Goal: Task Accomplishment & Management: Complete application form

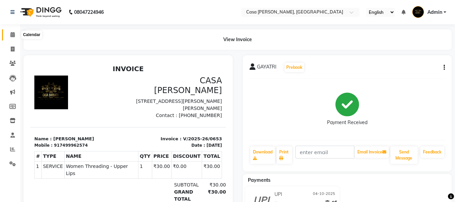
click at [13, 36] on icon at bounding box center [12, 34] width 4 height 5
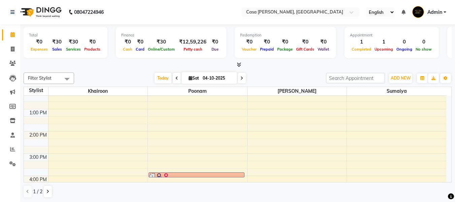
scroll to position [151, 0]
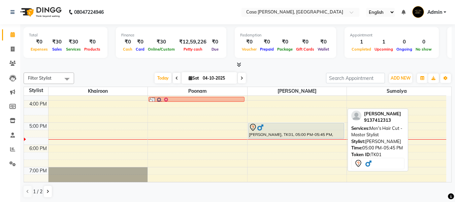
click at [289, 132] on div "[PERSON_NAME], TK01, 05:00 PM-05:45 PM, Men's Hair Cut - Master Stylist" at bounding box center [296, 131] width 95 height 16
select select "7"
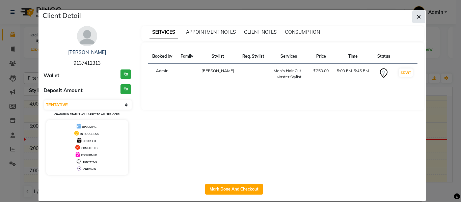
click at [416, 16] on icon "button" at bounding box center [418, 16] width 4 height 5
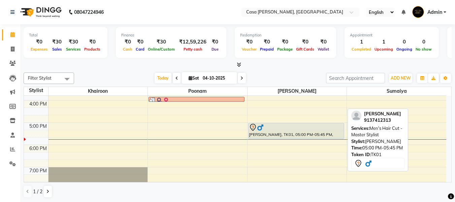
click at [329, 135] on div "[PERSON_NAME], TK01, 05:00 PM-05:45 PM, Men's Hair Cut - Master Stylist" at bounding box center [296, 131] width 95 height 16
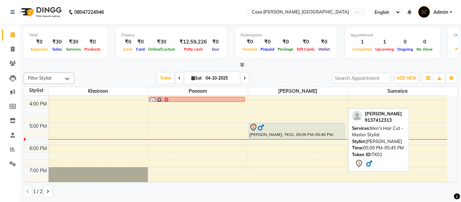
select select "7"
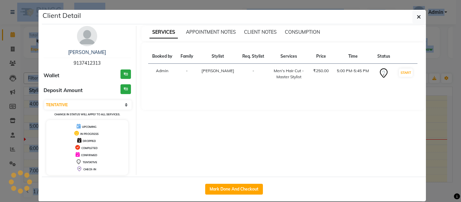
click at [329, 135] on div "SERVICES APPOINTMENT NOTES CLIENT NOTES CONSUMPTION Booked by Family Stylist Re…" at bounding box center [282, 100] width 293 height 149
click at [228, 189] on button "Mark Done And Checkout" at bounding box center [234, 189] width 58 height 11
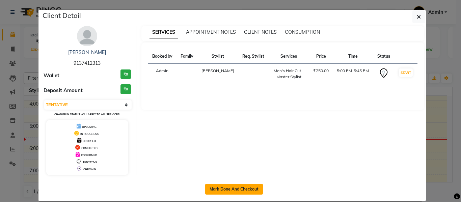
select select "700"
select select "service"
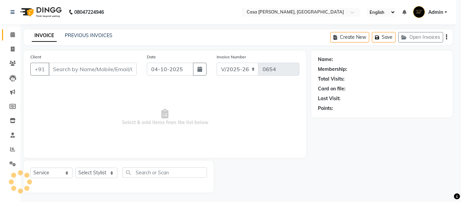
select select "3"
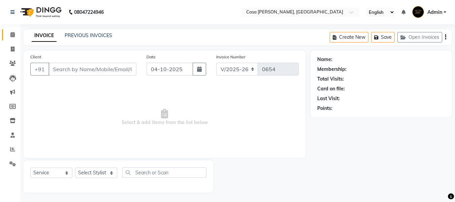
type input "9137412313"
select select "10554"
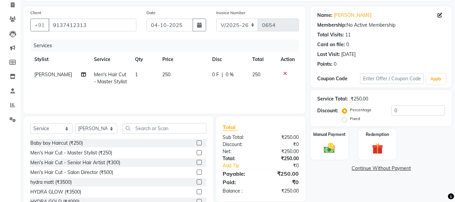
scroll to position [68, 0]
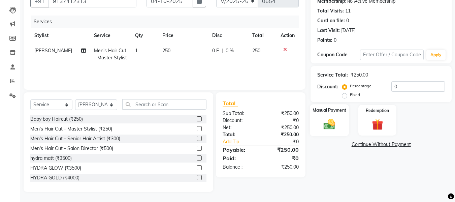
click at [326, 126] on img at bounding box center [329, 123] width 19 height 13
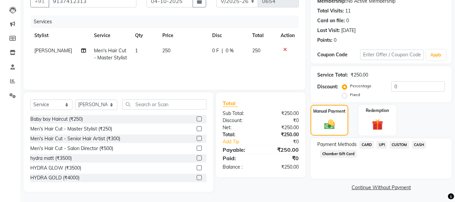
click at [382, 143] on span "UPI" at bounding box center [382, 145] width 10 height 8
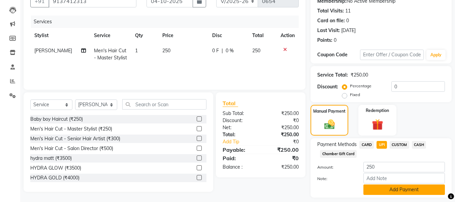
click at [403, 187] on button "Add Payment" at bounding box center [405, 189] width 82 height 10
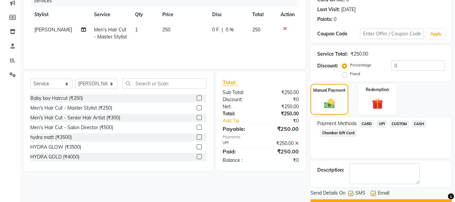
scroll to position [107, 0]
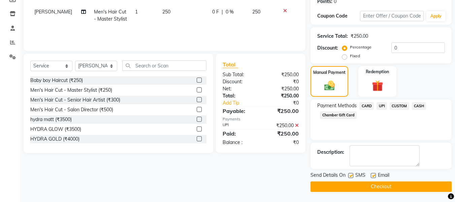
click at [392, 186] on button "Checkout" at bounding box center [381, 186] width 141 height 10
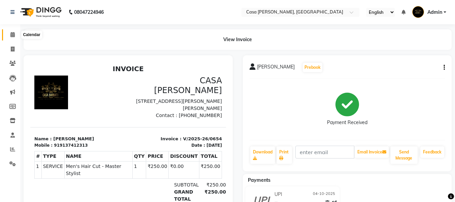
click at [13, 33] on icon at bounding box center [12, 34] width 4 height 5
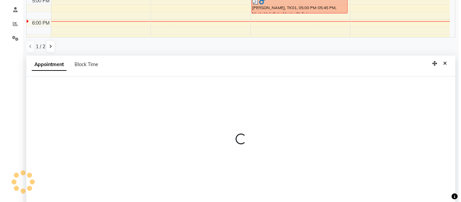
scroll to position [132, 0]
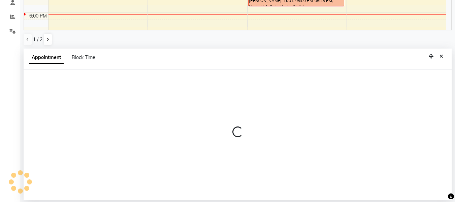
select select "10554"
select select "1155"
select select "tentative"
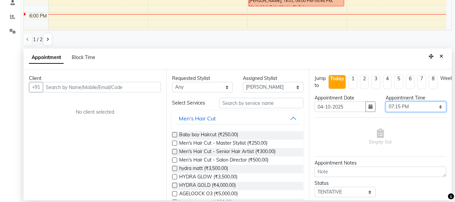
click at [423, 108] on select "Select 10:00 AM 10:15 AM 10:30 AM 10:45 AM 11:00 AM 11:15 AM 11:30 AM 11:45 AM …" at bounding box center [416, 106] width 61 height 10
select select "1140"
click at [386, 101] on select "Select 10:00 AM 10:15 AM 10:30 AM 10:45 AM 11:00 AM 11:15 AM 11:30 AM 11:45 AM …" at bounding box center [416, 106] width 61 height 10
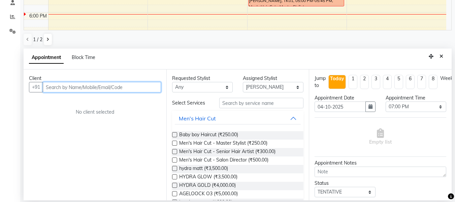
click at [124, 84] on input "text" at bounding box center [102, 87] width 118 height 10
type input "96641117776"
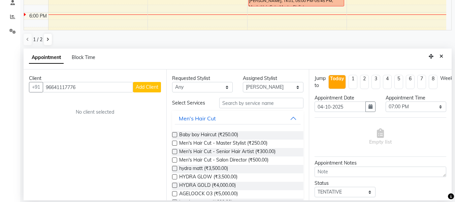
click at [149, 86] on span "Add Client" at bounding box center [147, 87] width 23 height 6
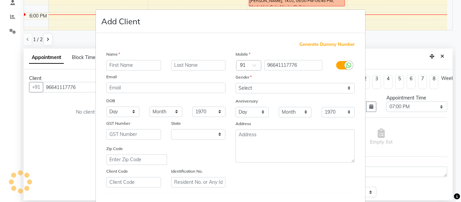
select select "22"
click at [147, 68] on input "text" at bounding box center [133, 65] width 55 height 10
type input "FARAZ"
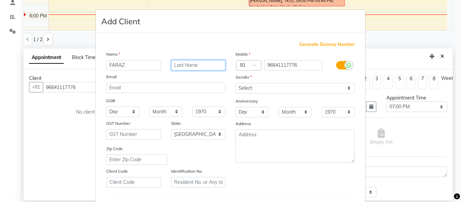
click at [191, 69] on input "text" at bounding box center [198, 65] width 55 height 10
type input "KHAN"
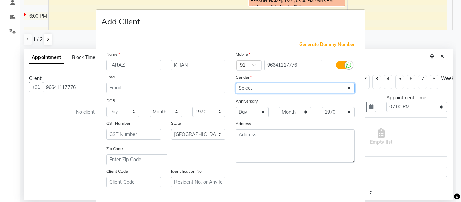
click at [279, 88] on select "Select [DEMOGRAPHIC_DATA] [DEMOGRAPHIC_DATA] Other Prefer Not To Say" at bounding box center [294, 88] width 119 height 10
select select "[DEMOGRAPHIC_DATA]"
click at [235, 83] on select "Select [DEMOGRAPHIC_DATA] [DEMOGRAPHIC_DATA] Other Prefer Not To Say" at bounding box center [294, 88] width 119 height 10
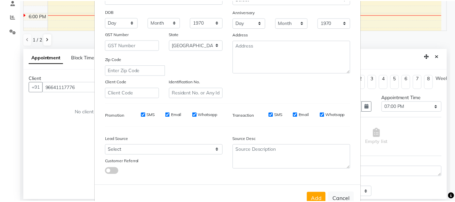
scroll to position [109, 0]
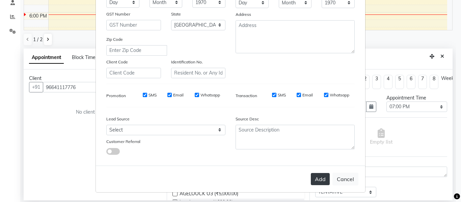
click at [316, 178] on button "Add" at bounding box center [319, 179] width 19 height 12
select select
select select "null"
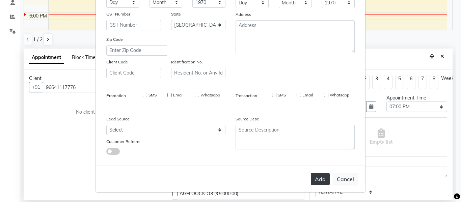
select select
checkbox input "false"
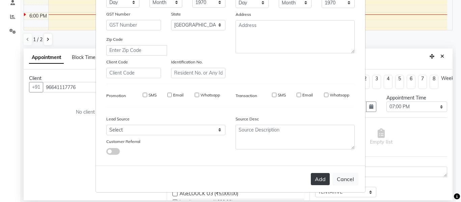
checkbox input "false"
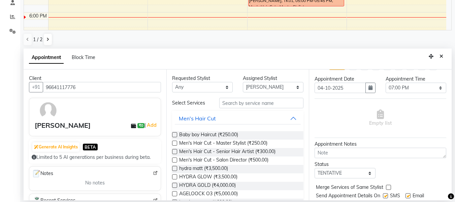
scroll to position [0, 0]
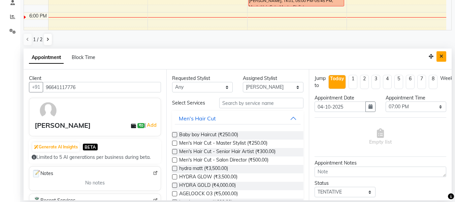
click at [442, 58] on icon "Close" at bounding box center [442, 56] width 4 height 5
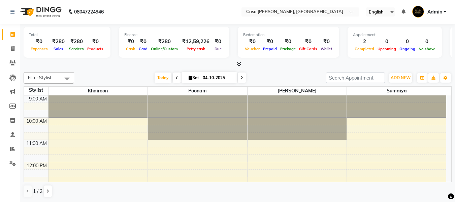
scroll to position [76, 0]
